Goal: Task Accomplishment & Management: Manage account settings

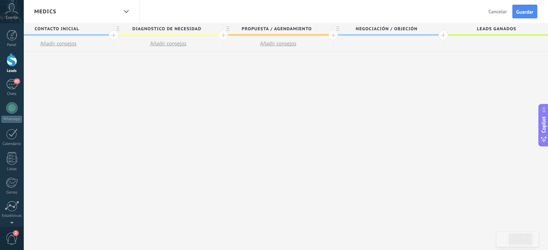
click at [417, 28] on span "negociación / objeción" at bounding box center [386, 28] width 106 height 11
type input "**********"
click at [442, 35] on div at bounding box center [442, 35] width 9 height 9
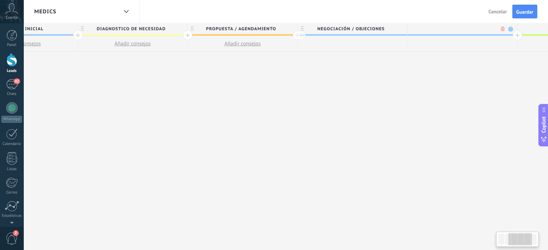
scroll to position [0, 299]
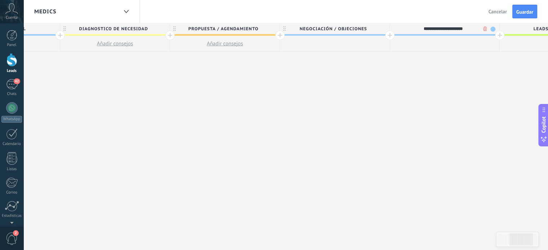
type input "**********"
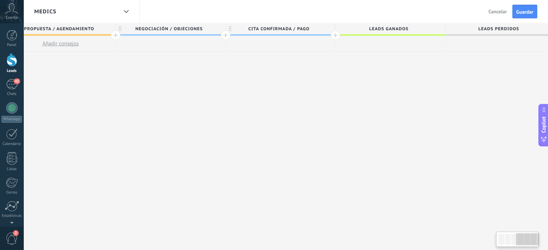
scroll to position [0, 470]
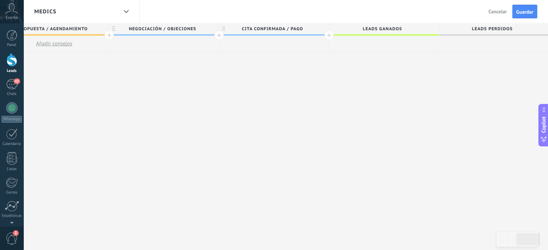
click at [390, 28] on span "Leads ganados" at bounding box center [382, 28] width 106 height 11
click at [393, 40] on div at bounding box center [384, 44] width 110 height 16
click at [392, 44] on div at bounding box center [384, 44] width 110 height 16
click at [298, 47] on div at bounding box center [274, 44] width 110 height 16
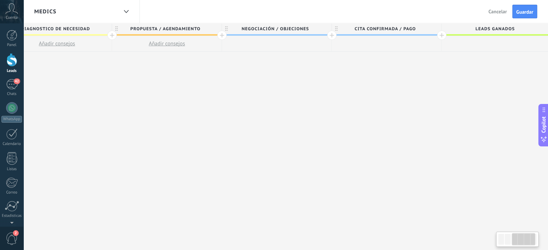
scroll to position [0, 357]
click at [261, 39] on div at bounding box center [277, 44] width 110 height 16
click at [263, 47] on div at bounding box center [277, 44] width 110 height 16
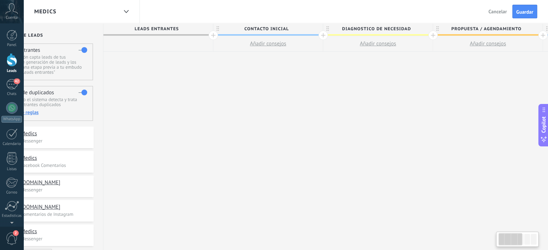
scroll to position [0, 0]
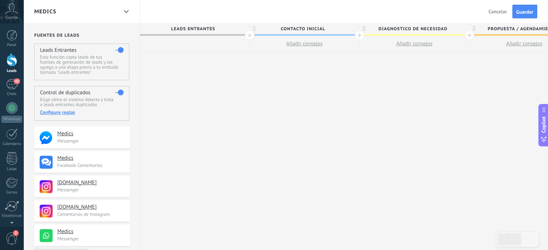
click at [192, 41] on div at bounding box center [195, 44] width 110 height 16
click at [529, 11] on span "Guardar" at bounding box center [524, 11] width 17 height 5
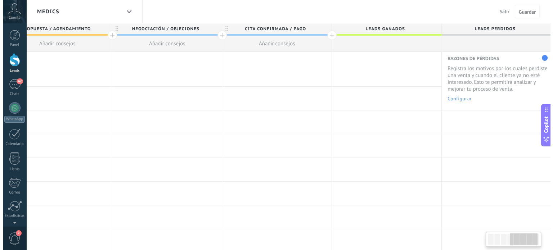
scroll to position [0, 470]
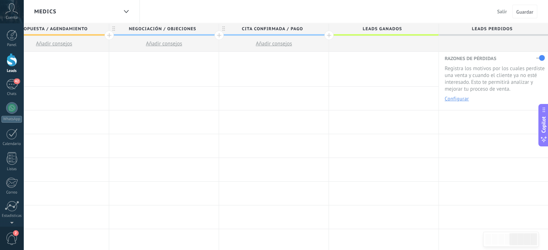
click at [462, 96] on button "Configurar" at bounding box center [457, 98] width 24 height 5
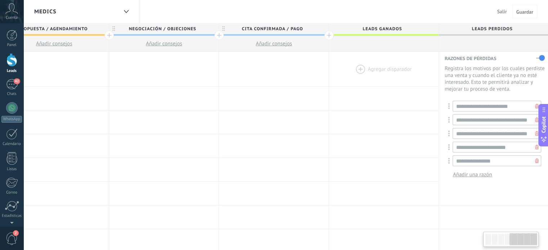
click at [406, 71] on div at bounding box center [384, 69] width 110 height 35
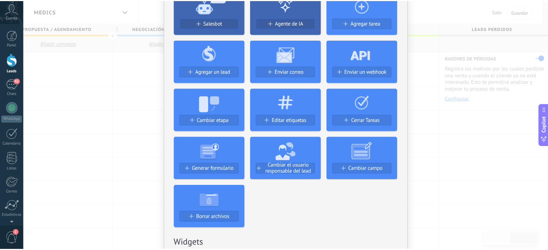
scroll to position [0, 0]
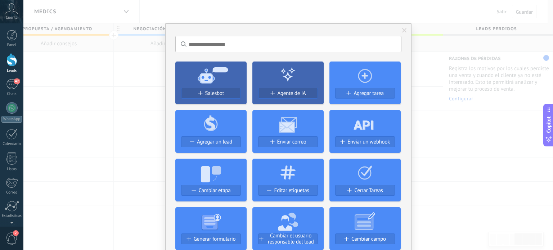
click at [405, 32] on span at bounding box center [404, 30] width 5 height 5
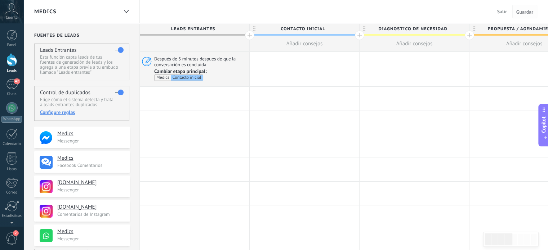
click at [528, 13] on span "Guardar" at bounding box center [524, 11] width 17 height 5
click at [500, 10] on span "Salir" at bounding box center [502, 11] width 10 height 6
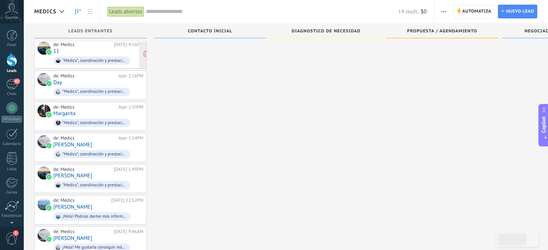
scroll to position [243, 0]
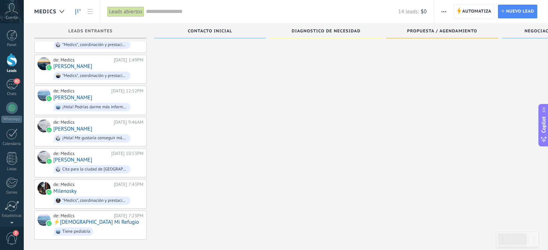
click at [55, 14] on span "Medics" at bounding box center [45, 11] width 22 height 7
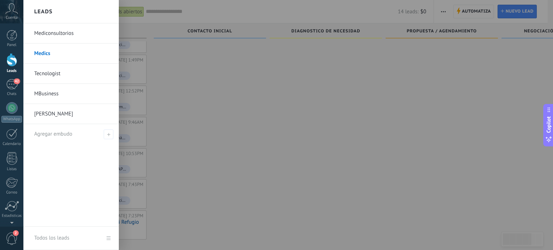
click at [58, 36] on link "Mediconsultorios" at bounding box center [72, 33] width 77 height 20
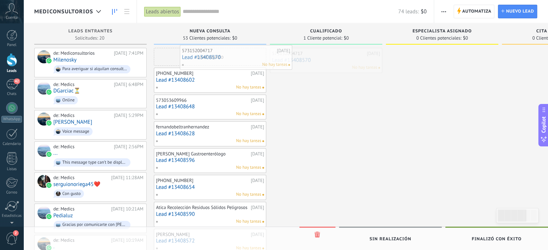
drag, startPoint x: 315, startPoint y: 62, endPoint x: 223, endPoint y: 59, distance: 92.3
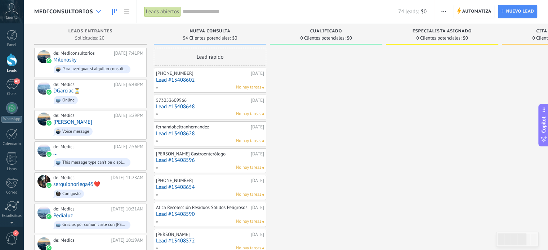
click at [96, 10] on icon at bounding box center [98, 11] width 5 height 3
